Goal: Task Accomplishment & Management: Manage account settings

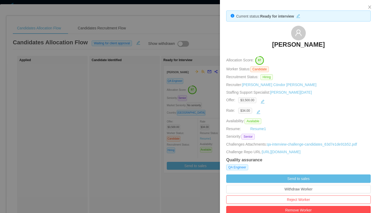
scroll to position [136, 0]
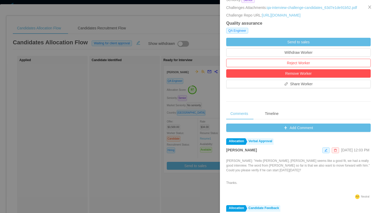
click at [63, 116] on div at bounding box center [188, 106] width 377 height 213
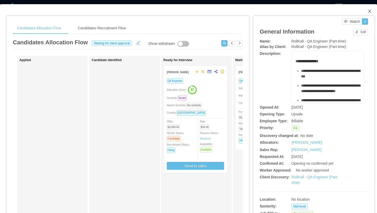
click at [369, 12] on icon "icon: close" at bounding box center [369, 11] width 3 height 3
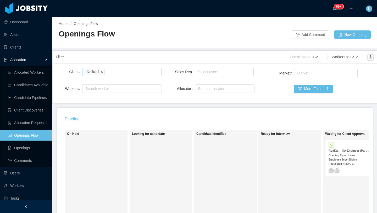
click at [101, 71] on icon "icon: close" at bounding box center [102, 71] width 2 height 2
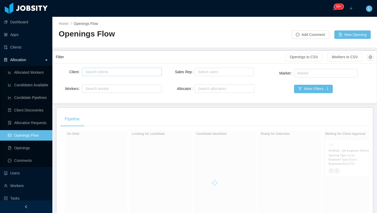
click at [101, 71] on div "Search clients" at bounding box center [120, 71] width 71 height 5
type input "*****"
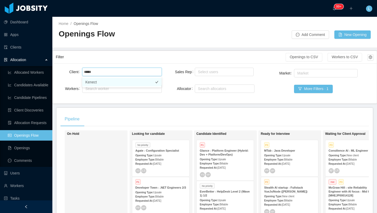
click at [136, 82] on li "Kenect" at bounding box center [121, 82] width 79 height 8
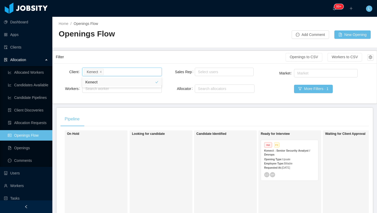
click at [278, 153] on div "Kenect - Senior Security Analyst / Devops" at bounding box center [289, 152] width 51 height 8
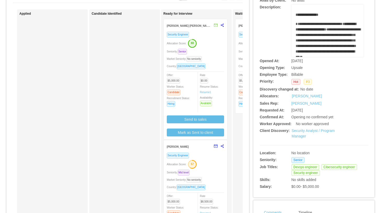
scroll to position [48, 0]
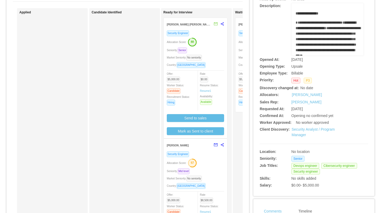
click at [218, 74] on div "Rate $0.00 Resume Status: Resume 1 Availability: Available" at bounding box center [214, 88] width 29 height 34
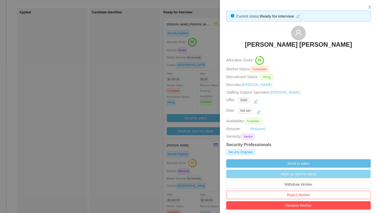
click at [296, 176] on button "Mark as Sent to client" at bounding box center [298, 173] width 145 height 8
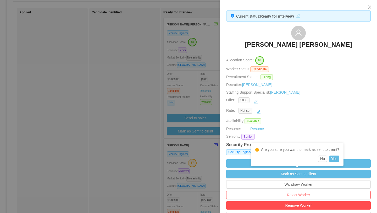
click at [264, 110] on div "Not set" at bounding box center [301, 112] width 126 height 8
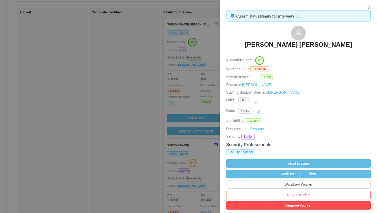
click at [261, 110] on button "button" at bounding box center [259, 112] width 8 height 8
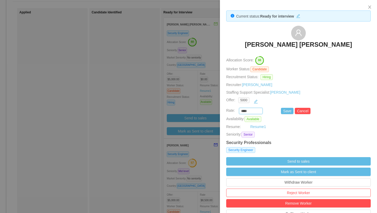
drag, startPoint x: 250, startPoint y: 110, endPoint x: 231, endPoint y: 110, distance: 19.6
click at [231, 110] on div "**** Save Cancel" at bounding box center [292, 111] width 145 height 6
type input "*******"
click at [286, 110] on button "Save" at bounding box center [287, 111] width 13 height 6
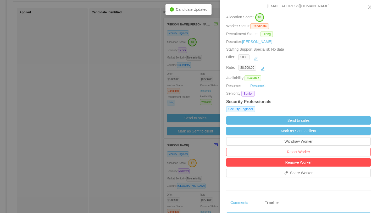
scroll to position [60, 0]
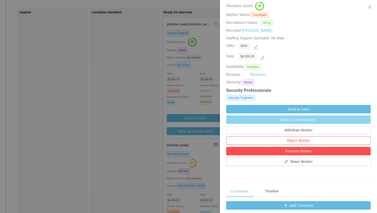
click at [301, 123] on button "Mark as Sent to client" at bounding box center [298, 119] width 145 height 8
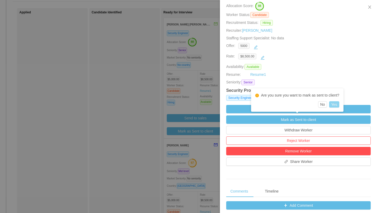
click at [339, 103] on button "Yes" at bounding box center [334, 104] width 10 height 6
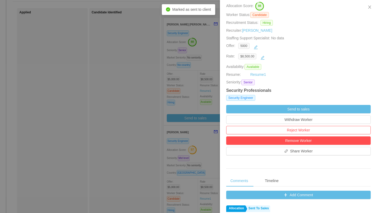
click at [209, 148] on div at bounding box center [188, 106] width 377 height 213
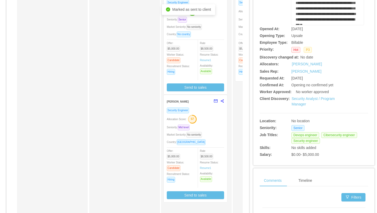
scroll to position [85, 0]
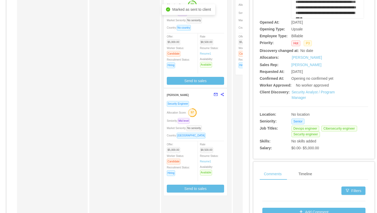
click at [210, 123] on div "Seniority: Mid level" at bounding box center [195, 121] width 57 height 6
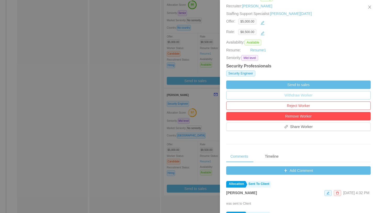
scroll to position [80, 0]
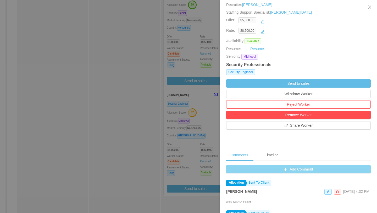
click at [287, 169] on button "Add Comment" at bounding box center [298, 169] width 145 height 8
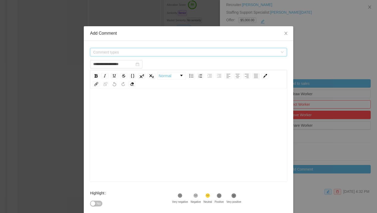
click at [183, 53] on span "Comment types" at bounding box center [185, 51] width 185 height 5
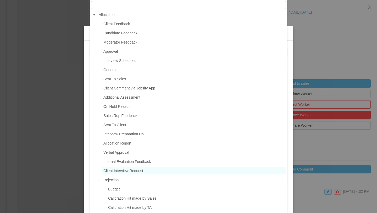
click at [124, 170] on span "Client Interview Request" at bounding box center [123, 170] width 40 height 4
type input "**********"
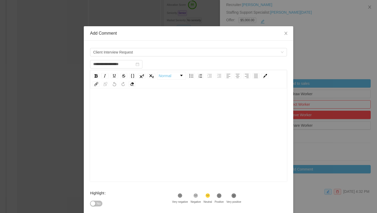
click at [119, 110] on div "rdw-editor" at bounding box center [188, 143] width 189 height 92
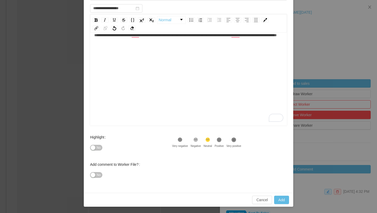
scroll to position [56, 0]
type input "**********"
click at [288, 198] on button "Add" at bounding box center [281, 200] width 15 height 8
